Goal: Transaction & Acquisition: Purchase product/service

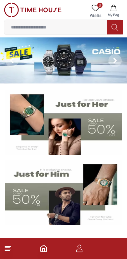
click at [98, 10] on icon at bounding box center [96, 8] width 8 height 8
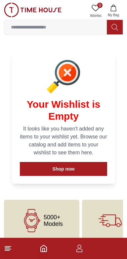
click at [116, 11] on icon "button" at bounding box center [113, 8] width 7 height 7
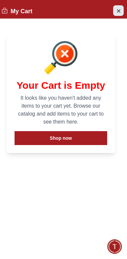
click at [118, 12] on icon "Close Account" at bounding box center [118, 11] width 5 height 8
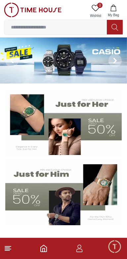
click at [42, 25] on input at bounding box center [55, 27] width 103 height 13
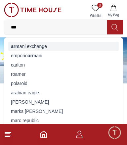
type input "***"
click at [56, 48] on div "arm ani exchange" at bounding box center [63, 46] width 110 height 9
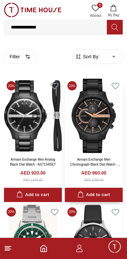
click at [99, 194] on div "Add to cart" at bounding box center [93, 195] width 32 height 8
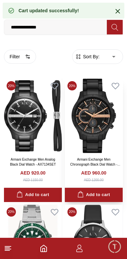
click at [96, 191] on div "Add to cart" at bounding box center [93, 195] width 32 height 8
click at [95, 191] on div "Add to cart" at bounding box center [93, 195] width 32 height 8
click at [98, 191] on div "Add to cart" at bounding box center [93, 195] width 32 height 8
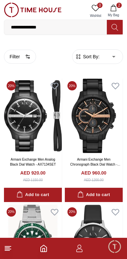
click at [113, 8] on icon "button" at bounding box center [113, 8] width 7 height 7
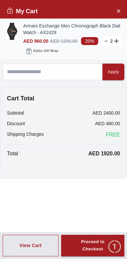
click at [106, 41] on line at bounding box center [106, 41] width 3 height 0
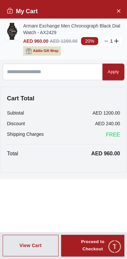
click at [48, 46] on button "Add to Gift Wrap" at bounding box center [42, 50] width 38 height 9
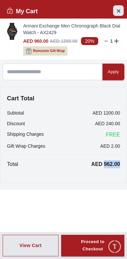
click at [122, 11] on button "Close Account" at bounding box center [118, 10] width 11 height 11
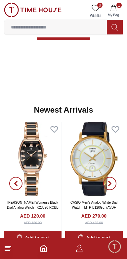
scroll to position [438, 0]
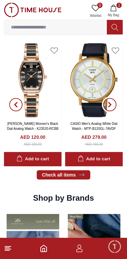
click at [111, 112] on button "button" at bounding box center [110, 104] width 24 height 123
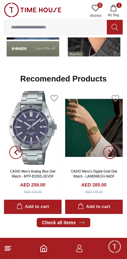
scroll to position [678, 0]
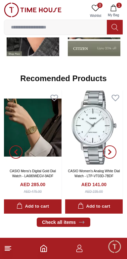
click at [41, 142] on img at bounding box center [33, 127] width 58 height 74
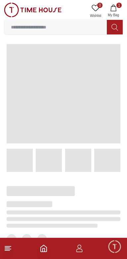
click at [47, 140] on span at bounding box center [64, 93] width 114 height 99
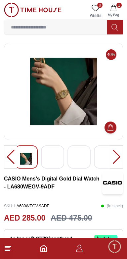
click at [52, 163] on img at bounding box center [53, 158] width 12 height 15
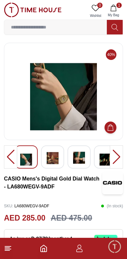
click at [103, 161] on img at bounding box center [106, 158] width 12 height 15
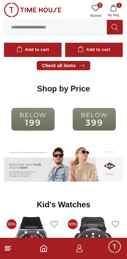
scroll to position [832, 0]
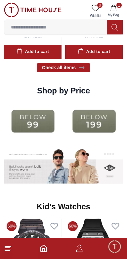
click at [72, 107] on img at bounding box center [94, 121] width 58 height 37
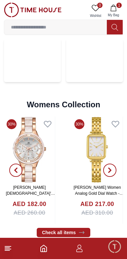
scroll to position [1483, 0]
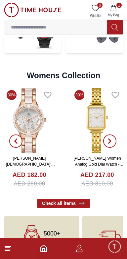
click at [95, 156] on link "[PERSON_NAME] Women Analog Gold Dial Watch - LC08121.170" at bounding box center [98, 164] width 50 height 17
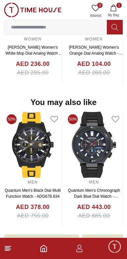
scroll to position [635, 0]
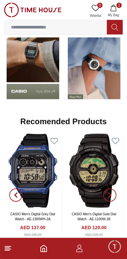
scroll to position [1478, 0]
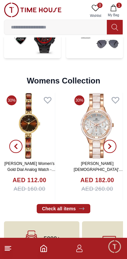
click at [115, 140] on span "button" at bounding box center [109, 146] width 13 height 13
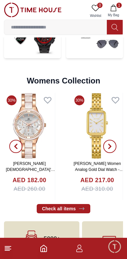
click at [111, 140] on span "button" at bounding box center [109, 146] width 13 height 13
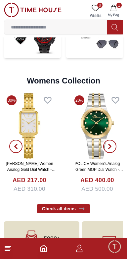
click at [111, 144] on icon "button" at bounding box center [109, 146] width 5 height 5
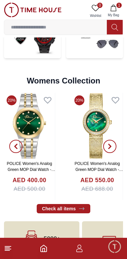
click at [112, 144] on icon "button" at bounding box center [109, 146] width 5 height 5
click at [114, 140] on span "button" at bounding box center [109, 146] width 13 height 13
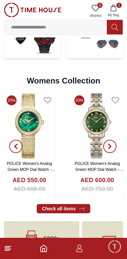
click at [113, 140] on span "button" at bounding box center [109, 146] width 13 height 13
click at [111, 144] on icon "button" at bounding box center [110, 146] width 2 height 4
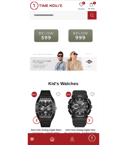
scroll to position [889, 0]
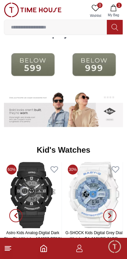
click at [52, 24] on input at bounding box center [55, 27] width 103 height 13
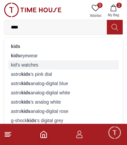
type input "****"
click at [27, 63] on div "kid's watches" at bounding box center [63, 64] width 110 height 9
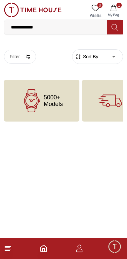
click at [59, 104] on span "5000+ Models" at bounding box center [53, 100] width 19 height 13
click at [77, 25] on input "**********" at bounding box center [55, 27] width 103 height 13
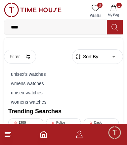
type input "***"
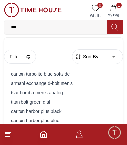
type input "****"
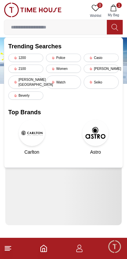
scroll to position [889, 0]
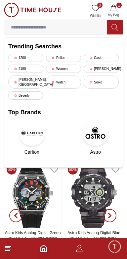
click at [79, 190] on img at bounding box center [94, 195] width 58 height 66
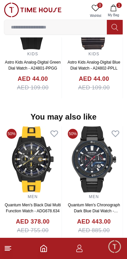
scroll to position [642, 0]
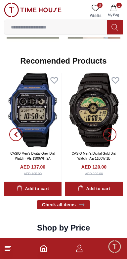
scroll to position [696, 0]
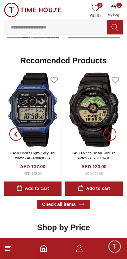
click at [45, 133] on img at bounding box center [33, 109] width 58 height 74
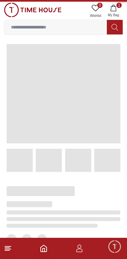
click at [35, 133] on span at bounding box center [64, 93] width 114 height 99
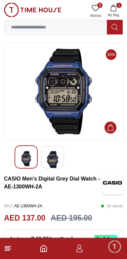
click at [55, 154] on img at bounding box center [53, 160] width 12 height 18
click at [29, 157] on img at bounding box center [26, 160] width 12 height 18
click at [53, 159] on img at bounding box center [53, 158] width 12 height 15
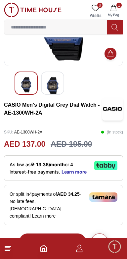
scroll to position [73, 0]
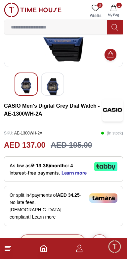
click at [65, 238] on div "Add to cart" at bounding box center [52, 242] width 35 height 8
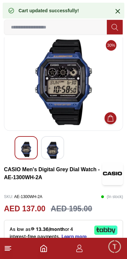
scroll to position [0, 0]
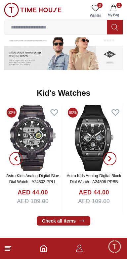
scroll to position [943, 0]
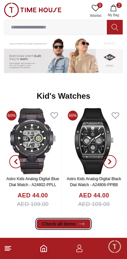
click at [79, 223] on icon at bounding box center [81, 224] width 5 height 2
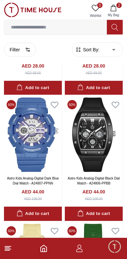
scroll to position [988, 0]
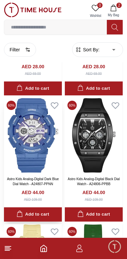
click at [40, 177] on link "Astro Kids Analog-Digital Dark Blue Dial Watch - A24807-PPNN" at bounding box center [33, 181] width 52 height 9
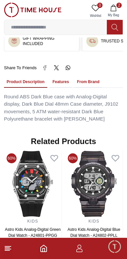
scroll to position [475, 0]
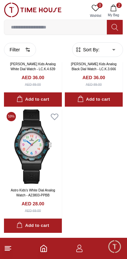
scroll to position [1863, 0]
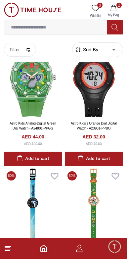
scroll to position [1083, 0]
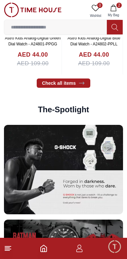
scroll to position [943, 0]
